Goal: Transaction & Acquisition: Book appointment/travel/reservation

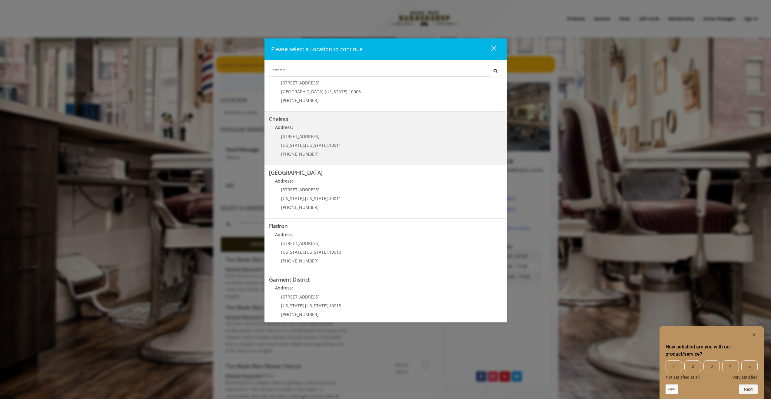
scroll to position [28, 0]
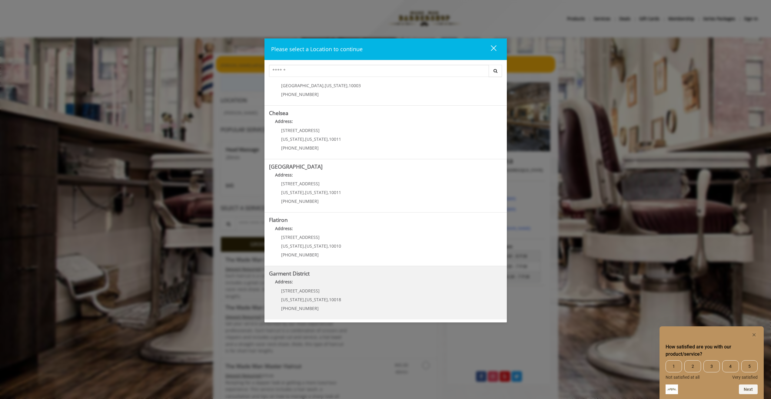
click at [331, 285] on District "Address:" at bounding box center [385, 284] width 233 height 10
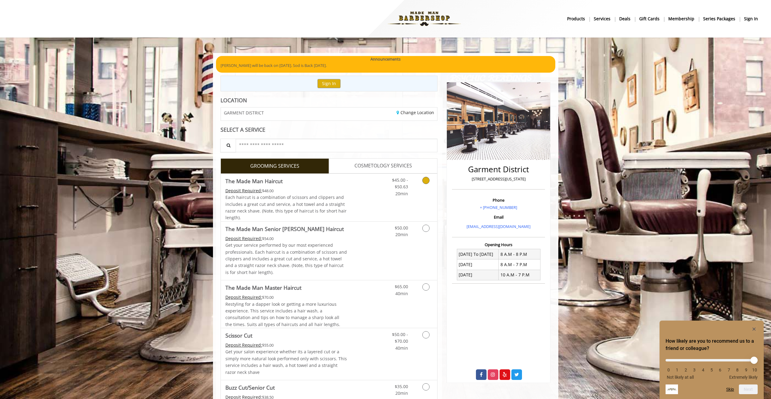
click at [414, 187] on div "Grooming services" at bounding box center [425, 185] width 25 height 23
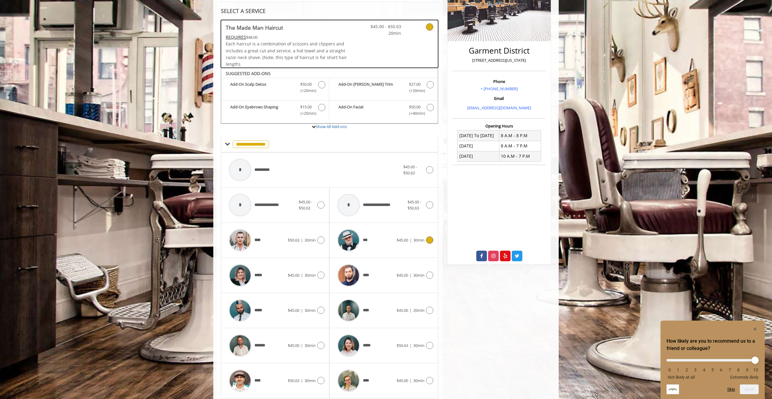
scroll to position [139, 0]
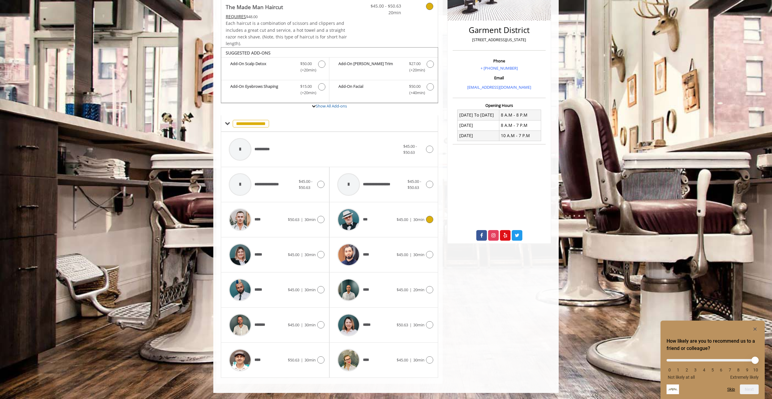
click at [384, 219] on div "***" at bounding box center [365, 219] width 62 height 29
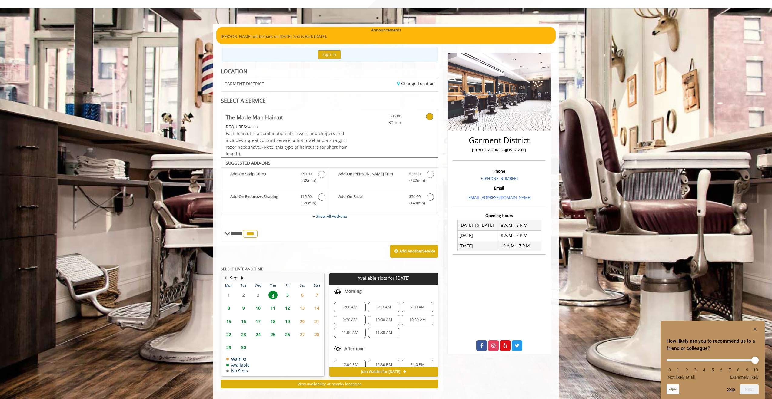
scroll to position [37, 0]
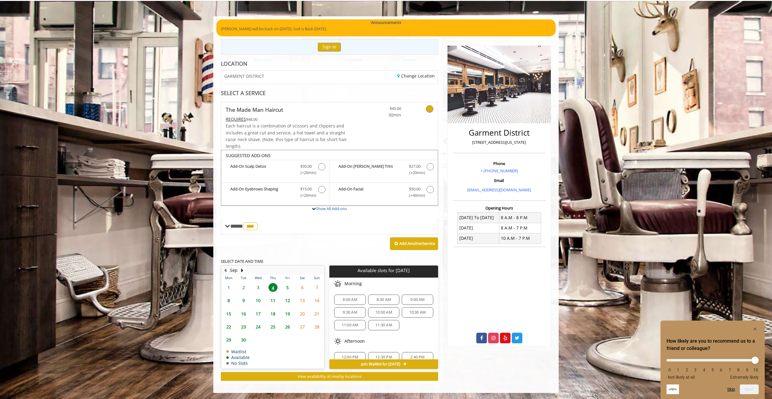
click at [353, 301] on span "8:00 AM" at bounding box center [350, 300] width 14 height 5
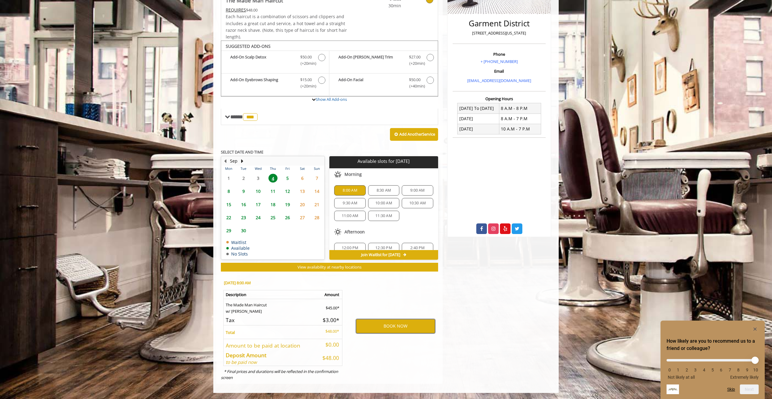
click at [403, 325] on button "BOOK NOW" at bounding box center [395, 326] width 79 height 14
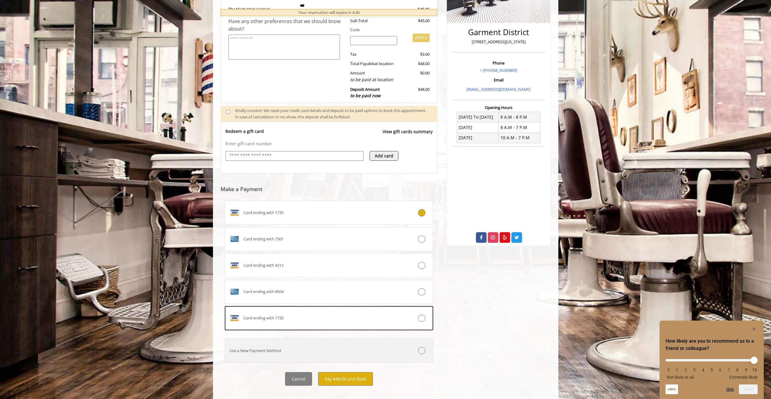
scroll to position [145, 0]
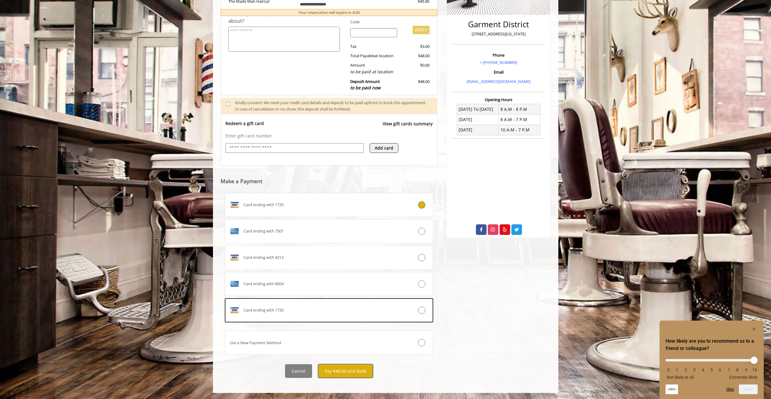
click at [352, 370] on button "Pay $48.00 and Book" at bounding box center [345, 372] width 55 height 14
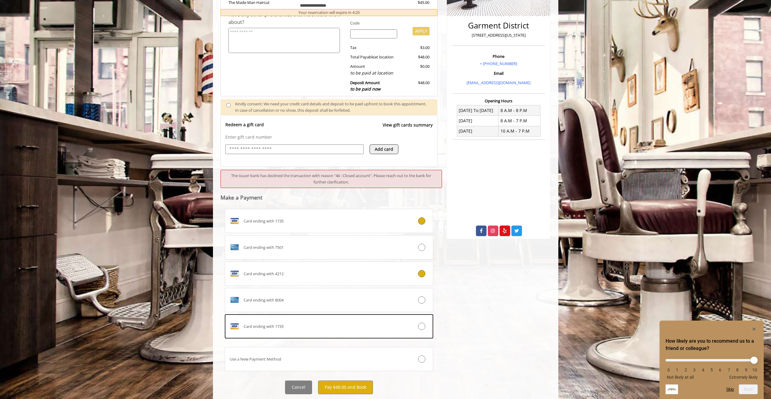
scroll to position [148, 0]
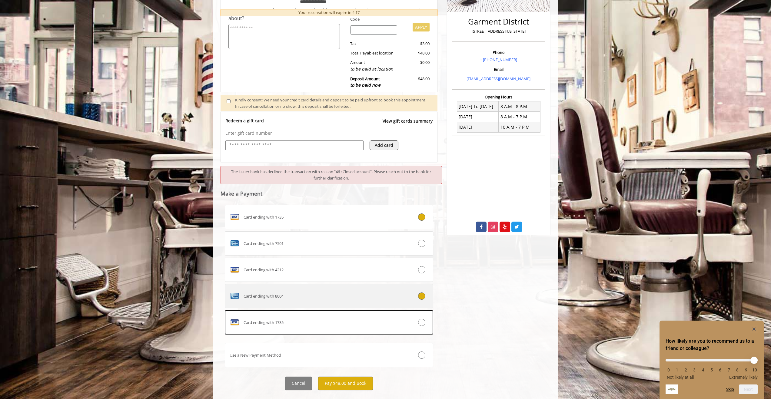
click at [420, 296] on icon at bounding box center [421, 296] width 7 height 7
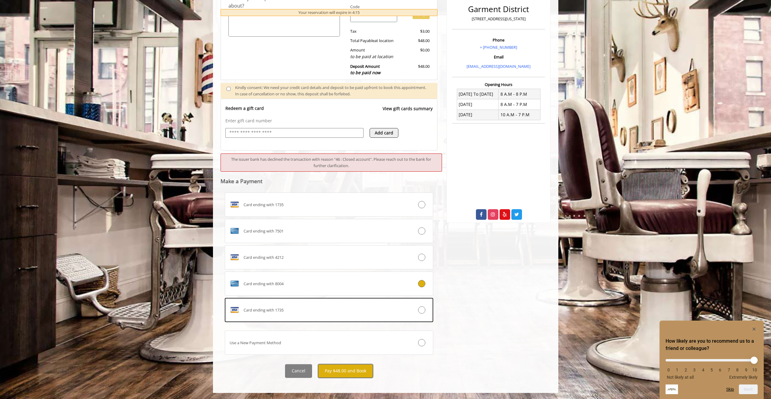
click at [349, 371] on button "Pay $48.00 and Book" at bounding box center [345, 372] width 55 height 14
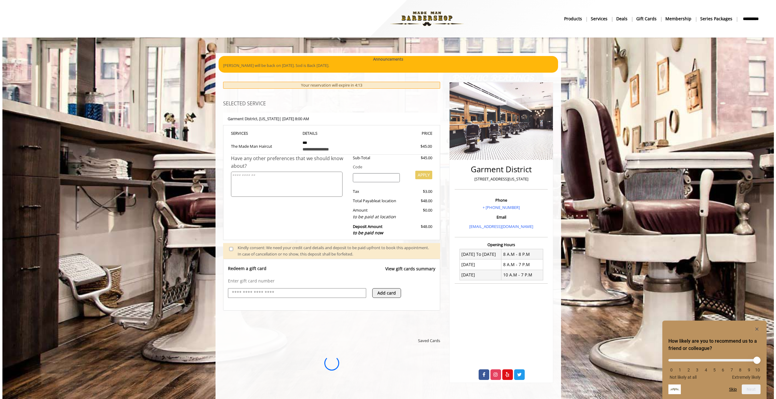
scroll to position [0, 0]
